Goal: Task Accomplishment & Management: Use online tool/utility

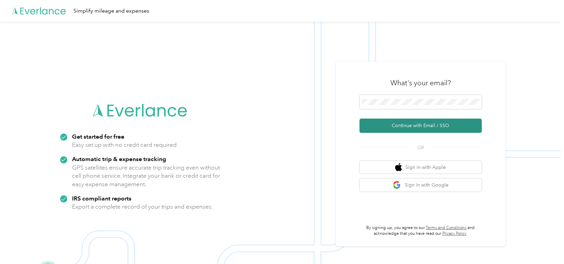
click at [410, 127] on button "Continue with Email / SSO" at bounding box center [420, 126] width 122 height 14
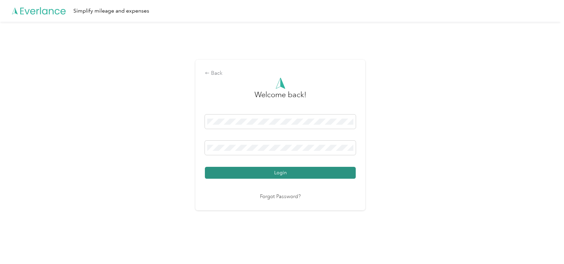
click at [278, 170] on button "Login" at bounding box center [280, 173] width 151 height 12
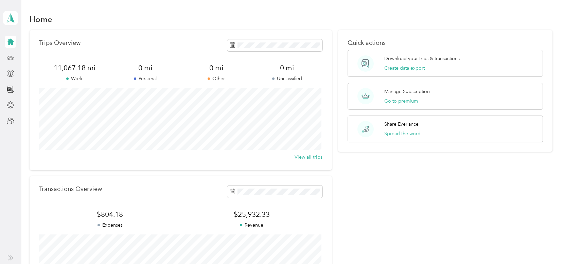
click at [278, 170] on div "Trips Overview 11,067.18 mi Work 0 mi Personal 0 mi Other 0 mi Unclassified Vie…" at bounding box center [181, 166] width 302 height 272
click at [408, 66] on button "Create data export" at bounding box center [404, 68] width 40 height 7
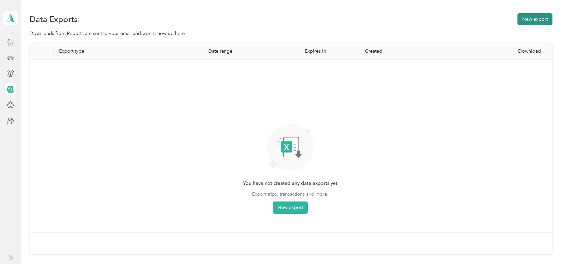
click at [535, 21] on button "New export" at bounding box center [534, 19] width 35 height 12
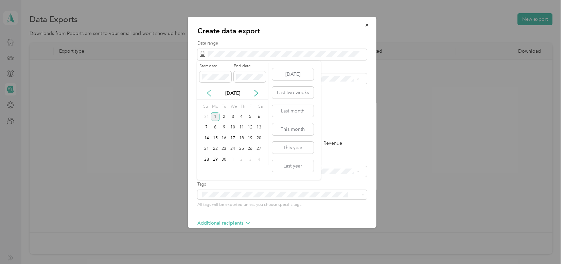
click at [208, 93] on icon at bounding box center [208, 93] width 3 height 6
click at [251, 117] on div "1" at bounding box center [250, 116] width 9 height 8
click at [206, 170] on div "31" at bounding box center [206, 170] width 9 height 8
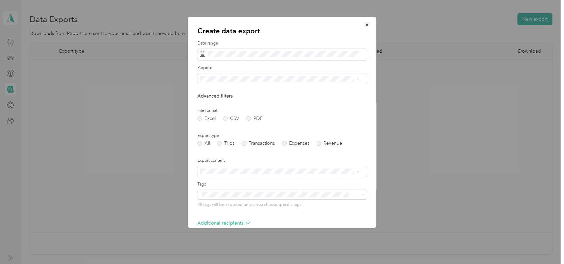
click at [233, 126] on span "Inspection Services" at bounding box center [222, 126] width 41 height 6
click at [248, 117] on label "PDF" at bounding box center [254, 118] width 16 height 5
click at [218, 142] on label "Trips" at bounding box center [225, 143] width 17 height 5
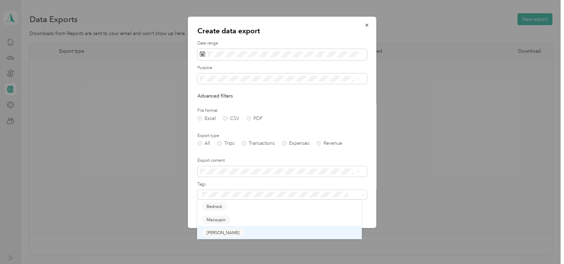
click at [220, 231] on span "[PERSON_NAME]" at bounding box center [222, 233] width 33 height 6
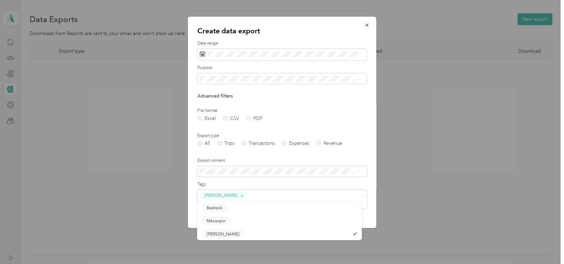
click at [350, 153] on form "Date range Purpose Advanced filters File format Excel CSV PDF Export type All T…" at bounding box center [281, 157] width 169 height 235
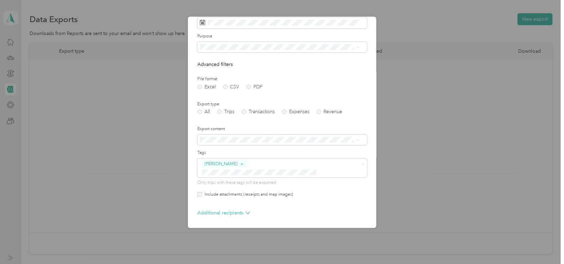
scroll to position [48, 0]
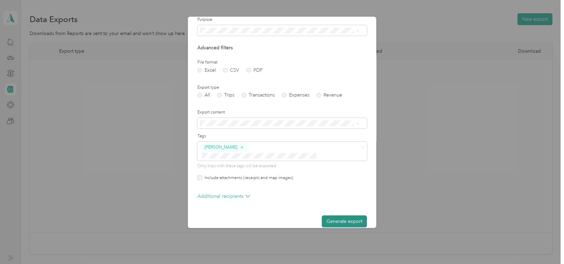
click at [338, 215] on button "Generate export" at bounding box center [344, 221] width 45 height 12
